Goal: Task Accomplishment & Management: Complete application form

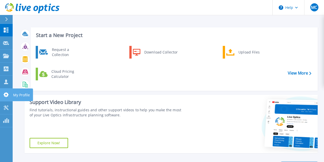
click at [8, 94] on icon at bounding box center [6, 94] width 6 height 5
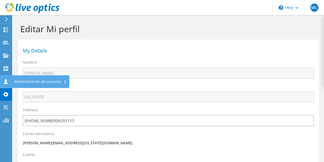
click at [53, 79] on div "Administración de usuarios" at bounding box center [41, 81] width 58 height 13
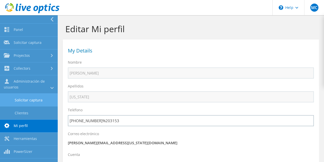
click at [32, 101] on link "Solicitar captura" at bounding box center [29, 99] width 58 height 13
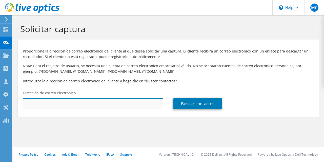
click at [104, 103] on input "text" at bounding box center [93, 103] width 140 height 11
paste input "jandrade@oirsa.org"
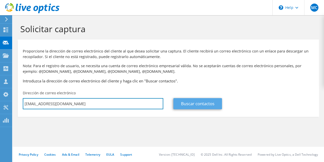
type input "jandrade@oirsa.org"
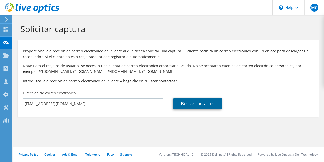
click at [185, 103] on link "Buscar contactos" at bounding box center [197, 103] width 49 height 11
type input "OIRSA"
type input "Jose Nelson"
type input "Andrade"
type input "[GEOGRAPHIC_DATA][PERSON_NAME]"
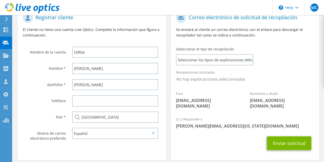
scroll to position [132, 0]
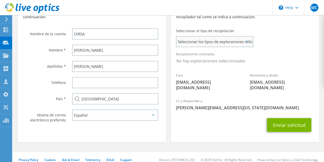
click at [225, 43] on span "Seleccionar los tipos de exploraciones solicitados" at bounding box center [214, 41] width 76 height 10
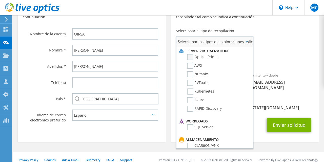
click at [190, 56] on label "Optical Prime" at bounding box center [202, 57] width 30 height 6
click at [0, 0] on input "Optical Prime" at bounding box center [0, 0] width 0 height 0
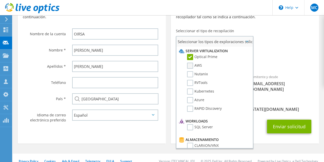
click at [190, 66] on label "AWS" at bounding box center [194, 65] width 15 height 6
click at [0, 0] on input "AWS" at bounding box center [0, 0] width 0 height 0
click at [271, 60] on span "Optical Prime AWS" at bounding box center [245, 62] width 138 height 8
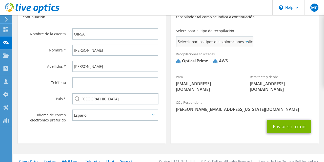
click at [212, 42] on span "Seleccionar los tipos de exploraciones solicitados" at bounding box center [214, 41] width 76 height 10
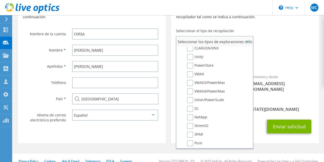
scroll to position [73, 0]
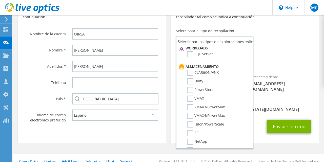
click at [261, 117] on div "Enviar solicitud" at bounding box center [245, 126] width 148 height 19
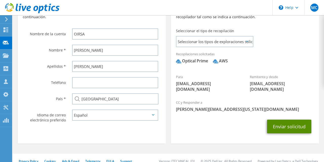
click at [282, 119] on button "Enviar solicitud" at bounding box center [289, 126] width 44 height 14
